Goal: Information Seeking & Learning: Learn about a topic

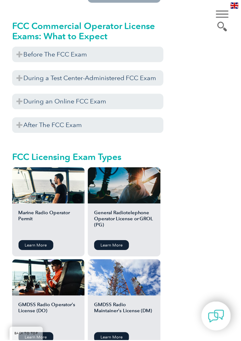
scroll to position [693, 0]
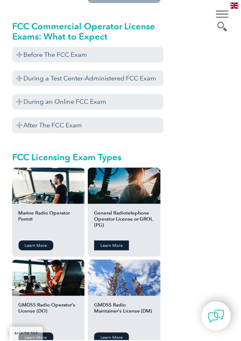
click at [118, 241] on link "Learn More" at bounding box center [111, 246] width 35 height 10
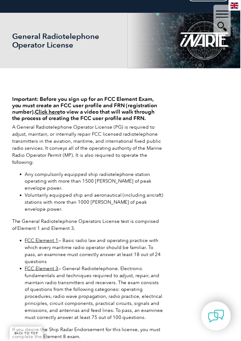
scroll to position [83, 0]
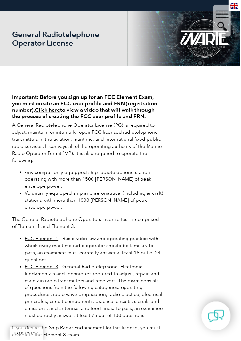
click at [38, 113] on h4 "Important: Before you sign up for an FCC Element Exam, you must create an FCC u…" at bounding box center [87, 107] width 151 height 26
click at [54, 109] on link "Click here" at bounding box center [47, 110] width 25 height 6
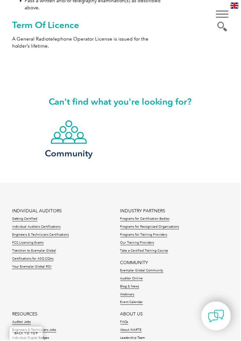
scroll to position [573, 0]
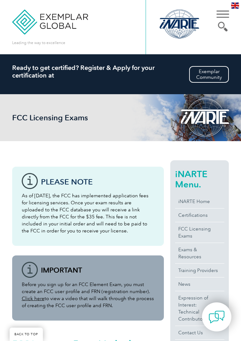
scroll to position [693, 0]
